Goal: Use online tool/utility: Utilize a website feature to perform a specific function

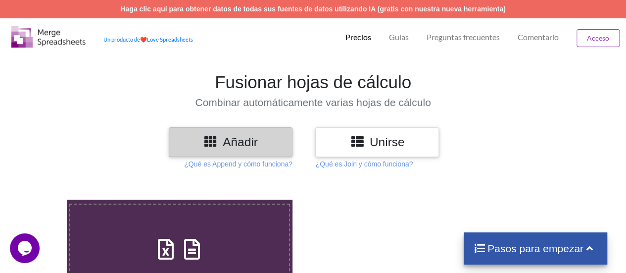
click at [600, 110] on section "Fusionar hojas de cálculo Combinar automáticamente varias hojas de cálculo" at bounding box center [313, 90] width 626 height 74
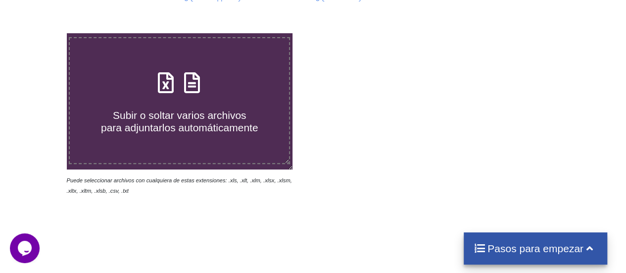
scroll to position [168, 0]
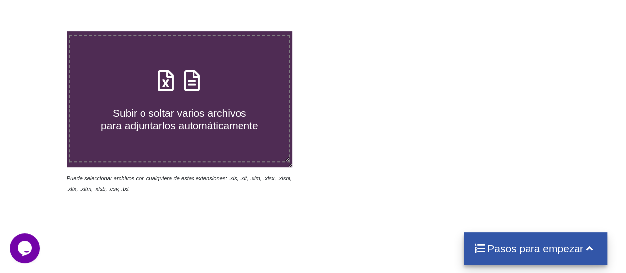
click at [208, 109] on font "Subir o soltar varios archivos" at bounding box center [180, 112] width 134 height 11
click at [41, 31] on input "Subir o soltar varios archivos para adjuntarlos automáticamente" at bounding box center [41, 31] width 0 height 0
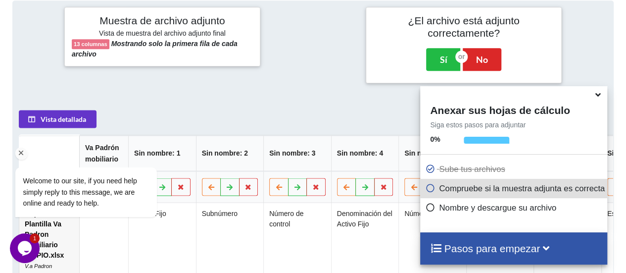
scroll to position [392, 0]
click at [480, 54] on font "No" at bounding box center [482, 59] width 12 height 11
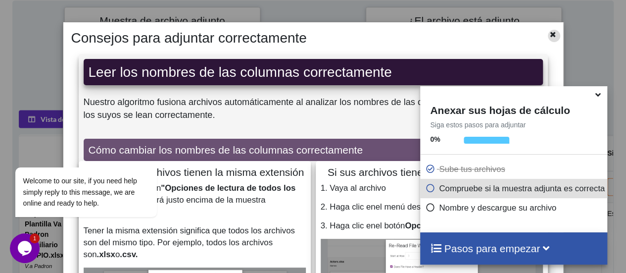
click at [550, 35] on icon at bounding box center [552, 33] width 8 height 7
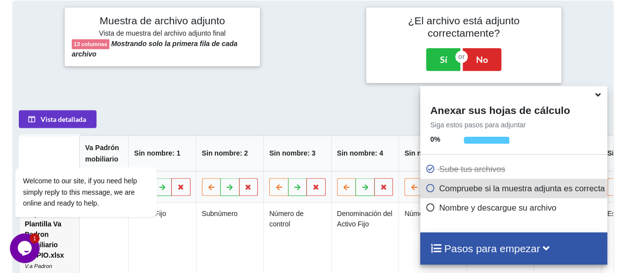
click at [598, 96] on icon at bounding box center [597, 93] width 10 height 9
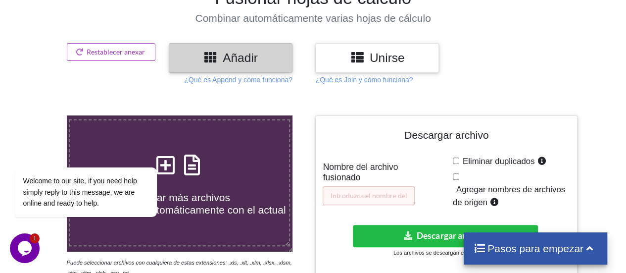
scroll to position [82, 0]
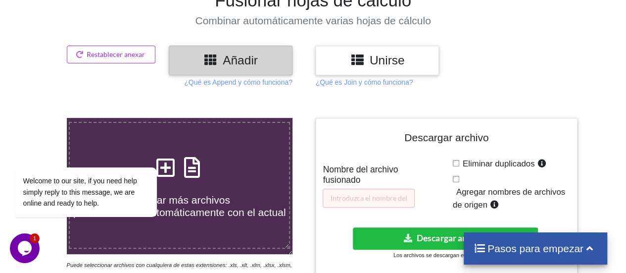
click at [197, 173] on icon at bounding box center [192, 162] width 25 height 21
click at [41, 118] on input "Agregar más archivos para anexarlos automáticamente con el actual" at bounding box center [41, 118] width 0 height 0
type input "C:\fakepath\SINA 2025.xlsx"
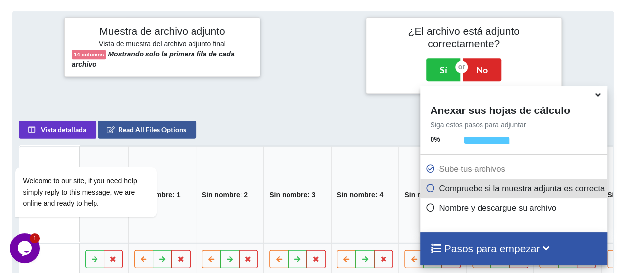
scroll to position [392, 0]
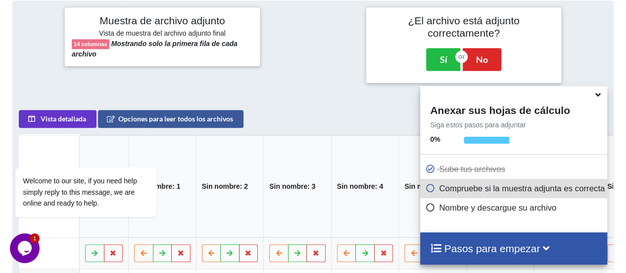
click at [598, 97] on icon at bounding box center [597, 93] width 10 height 9
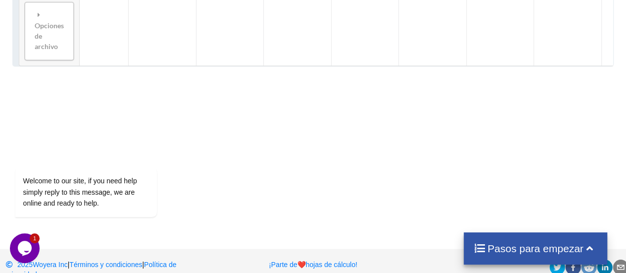
scroll to position [899, 0]
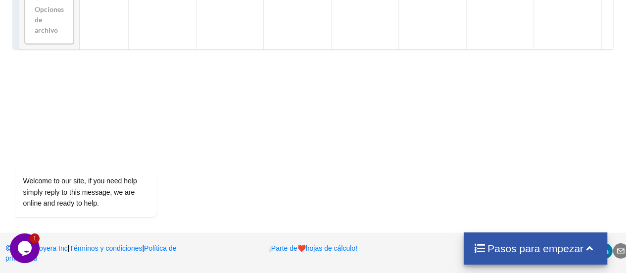
click at [554, 254] on font "Pasos para empezar" at bounding box center [535, 247] width 96 height 11
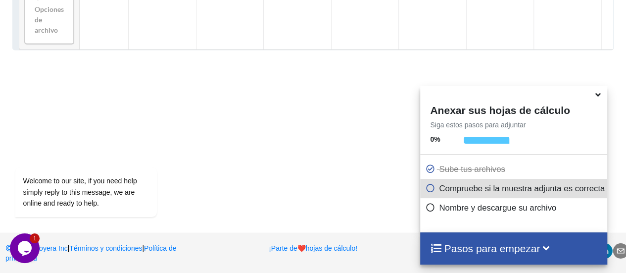
click at [431, 190] on icon at bounding box center [430, 186] width 10 height 8
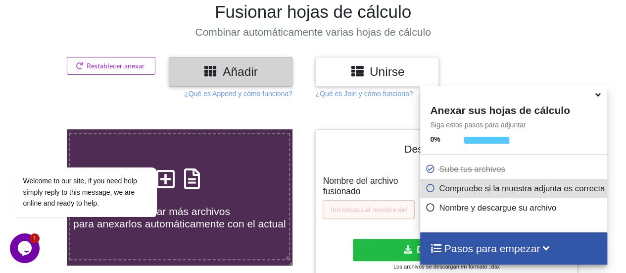
scroll to position [0, 0]
